Goal: Task Accomplishment & Management: Use online tool/utility

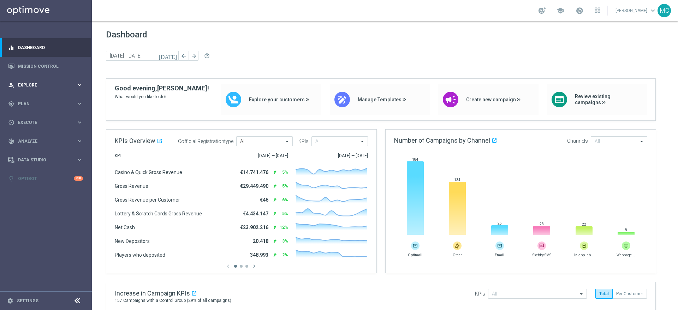
click at [84, 84] on div "person_search Explore keyboard_arrow_right" at bounding box center [45, 85] width 91 height 19
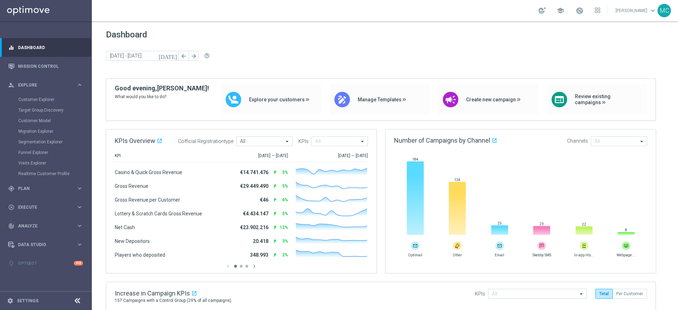
click at [41, 96] on div "Customer Explorer" at bounding box center [54, 99] width 73 height 11
click at [29, 97] on link "Customer Explorer" at bounding box center [45, 100] width 55 height 6
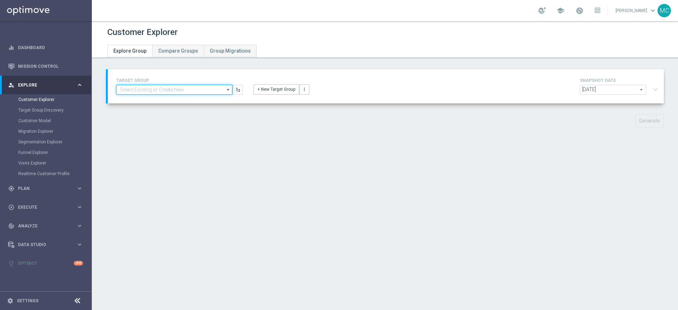
click at [205, 89] on input at bounding box center [174, 90] width 116 height 10
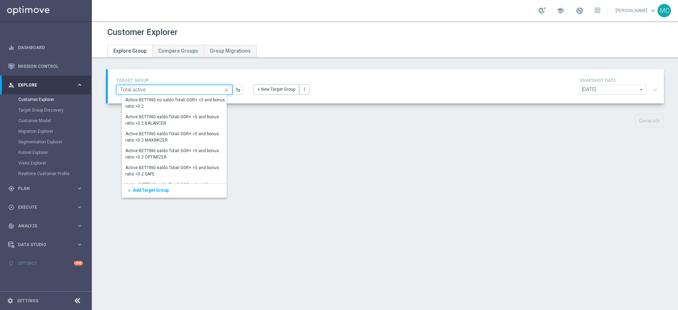
click at [191, 88] on input "Total active" at bounding box center [174, 90] width 116 height 10
type input "Total active"
click at [273, 135] on div "TARGET GROUP Total active close Show Selected 0 of 4955" at bounding box center [385, 103] width 586 height 69
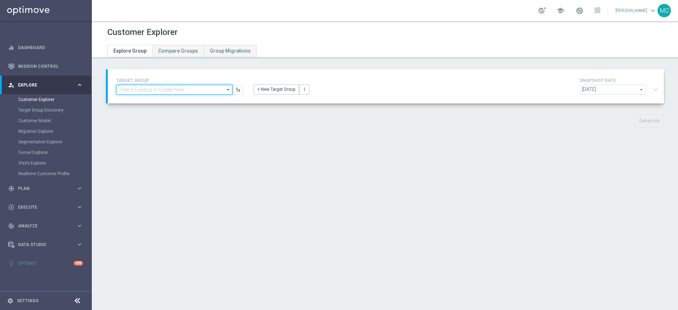
click at [202, 89] on input at bounding box center [174, 90] width 116 height 10
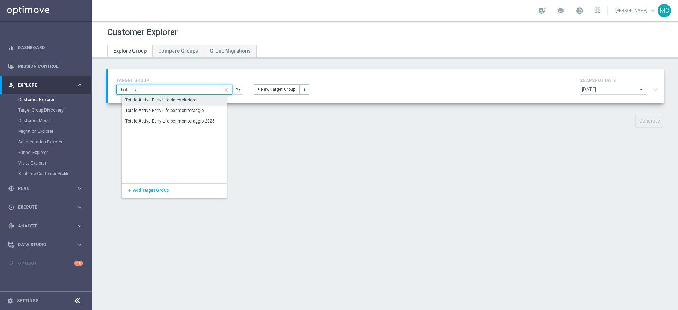
type input "Total ear"
click at [183, 98] on div "Totale Active Early Life da escludere" at bounding box center [161, 100] width 71 height 6
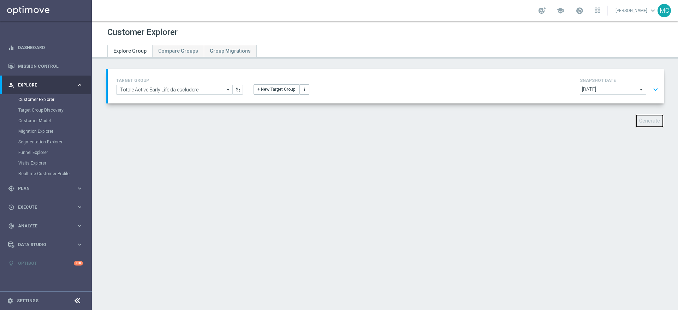
click at [643, 119] on button "Generate" at bounding box center [649, 121] width 29 height 14
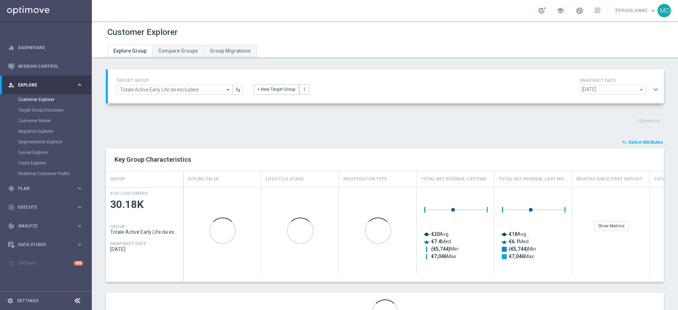
click at [630, 140] on span "Select Attributes" at bounding box center [645, 142] width 35 height 5
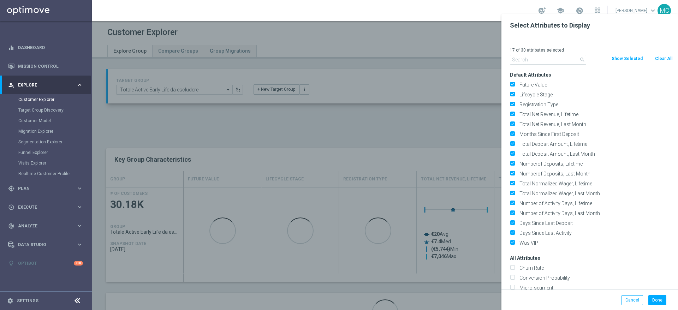
click at [662, 55] on button "Clear All" at bounding box center [663, 59] width 19 height 8
checkbox input "false"
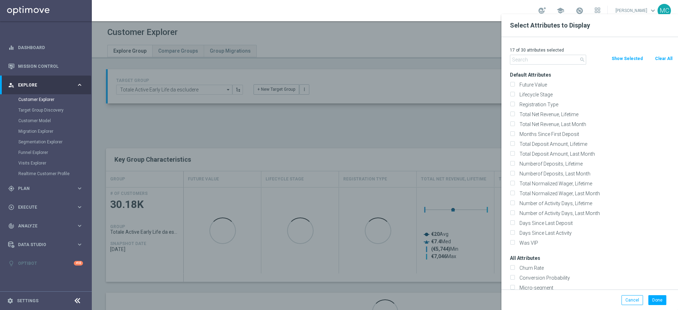
checkbox input "false"
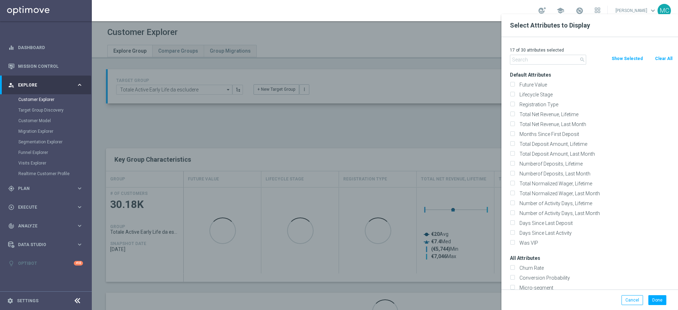
checkbox input "false"
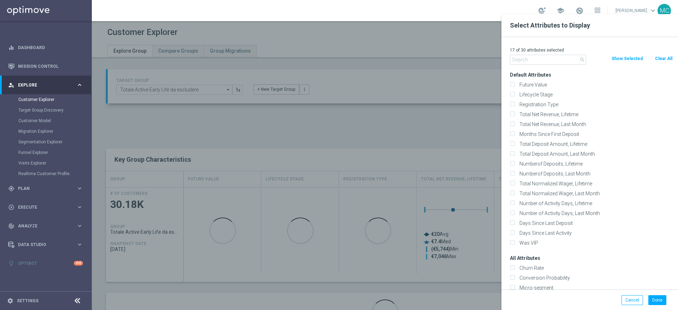
checkbox input "false"
click at [542, 58] on input "text" at bounding box center [548, 60] width 76 height 10
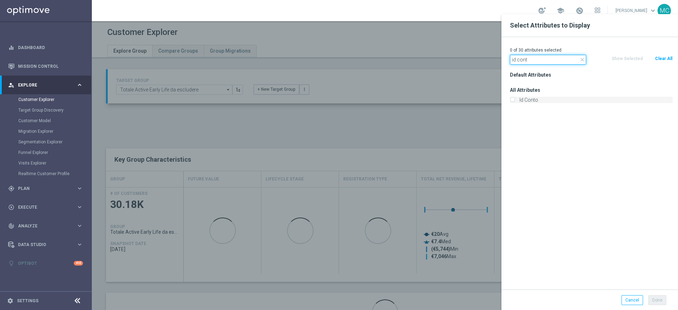
type input "id cont"
click at [517, 98] on label "Id Conto" at bounding box center [595, 100] width 156 height 6
click at [513, 99] on input "Id Conto" at bounding box center [512, 101] width 5 height 5
checkbox input "true"
click at [657, 299] on button "Done" at bounding box center [657, 300] width 18 height 10
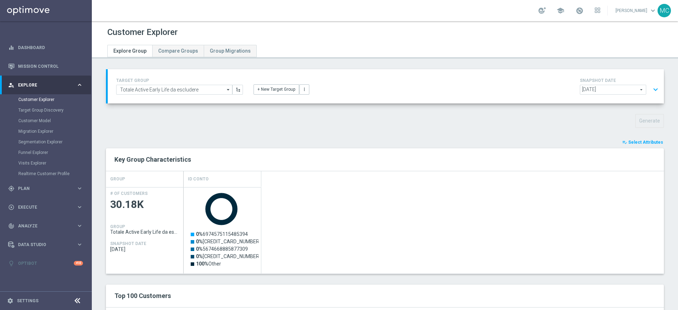
scroll to position [32, 0]
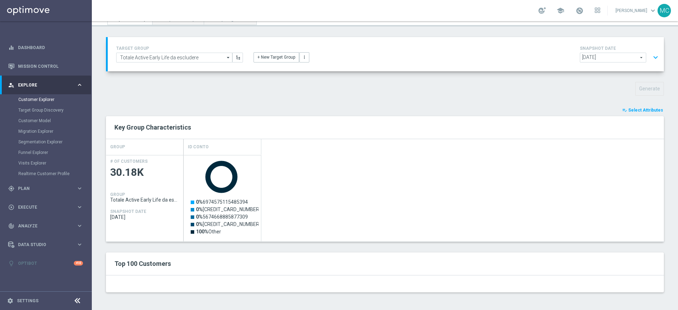
click at [258, 243] on div "playlist_add_check Select Attributes Key Group Characteristics GROUP Id Conto #…" at bounding box center [385, 199] width 558 height 186
click at [233, 102] on div "TARGET GROUP Totale Active Early Life da escludere Totale Active Early Life da …" at bounding box center [385, 170] width 586 height 266
click at [573, 92] on div "Generate" at bounding box center [598, 89] width 142 height 14
click at [574, 269] on div "Top 100 Customers" at bounding box center [385, 264] width 552 height 12
click at [551, 254] on div "Top 100 Customers" at bounding box center [385, 263] width 558 height 23
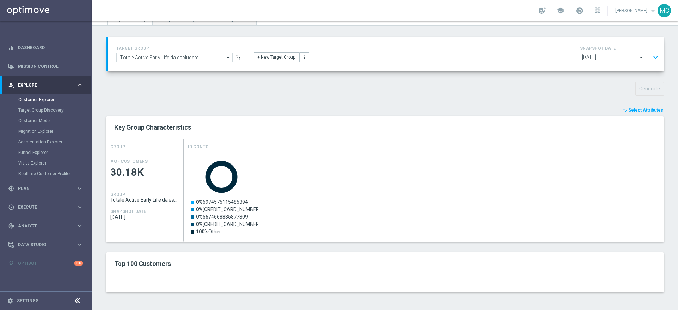
click at [551, 254] on div "Top 100 Customers" at bounding box center [385, 263] width 558 height 23
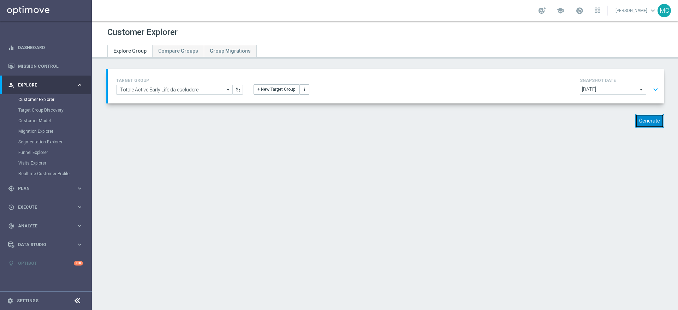
click at [637, 122] on button "Generate" at bounding box center [649, 121] width 29 height 14
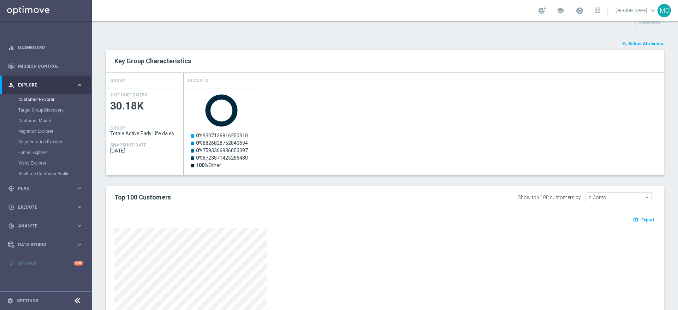
scroll to position [97, 0]
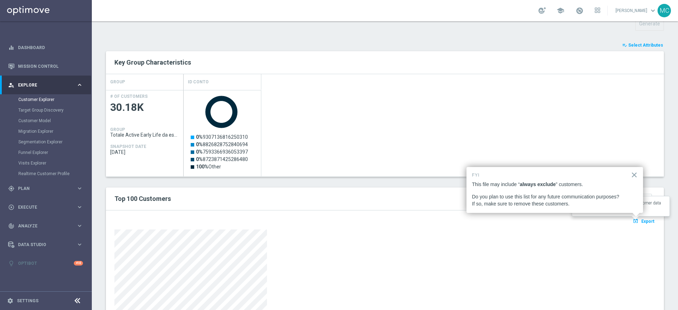
click at [641, 222] on span "Export" at bounding box center [647, 221] width 13 height 5
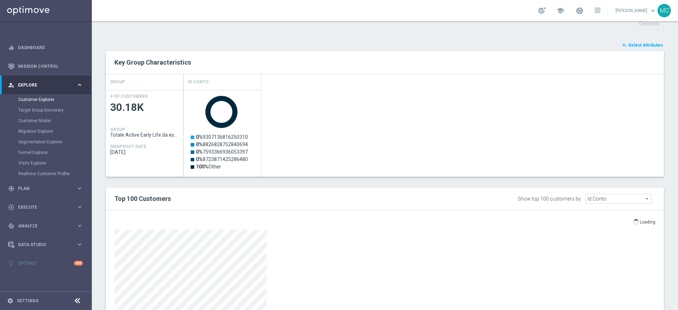
click at [463, 36] on div "TARGET GROUP Totale Active Early Life da escludere Totale Active Early Life da …" at bounding box center [385, 182] width 586 height 421
